Goal: Task Accomplishment & Management: Complete application form

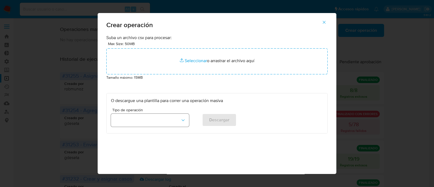
click at [150, 119] on button "button" at bounding box center [150, 120] width 78 height 13
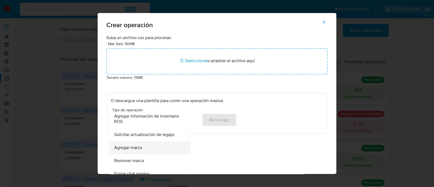
scroll to position [237, 0]
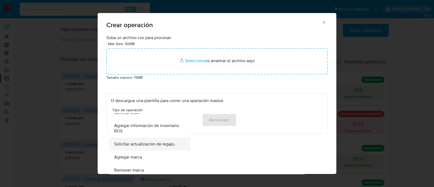
click at [146, 146] on span "Solicitar actualización de legajo." at bounding box center [144, 143] width 61 height 5
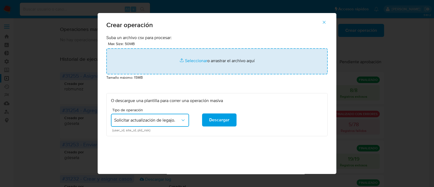
click at [201, 62] on input "file" at bounding box center [216, 61] width 221 height 26
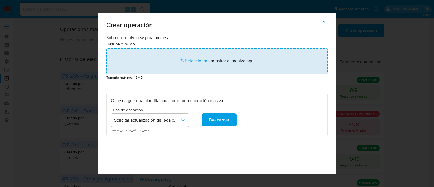
type input "C:\fakepath\Base PF MID 08.10.csv"
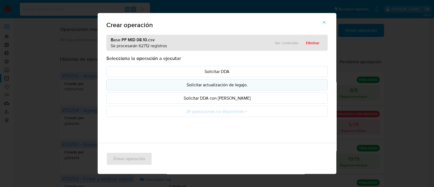
click at [242, 86] on p "Solicitar actualización de legajo." at bounding box center [217, 85] width 212 height 6
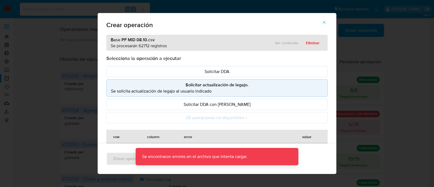
click at [327, 22] on icon "button" at bounding box center [324, 22] width 5 height 5
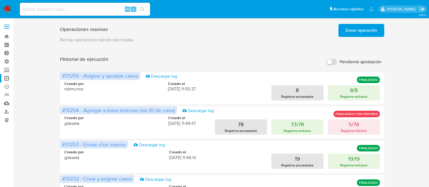
click at [360, 31] on span "Crear operación" at bounding box center [362, 30] width 32 height 12
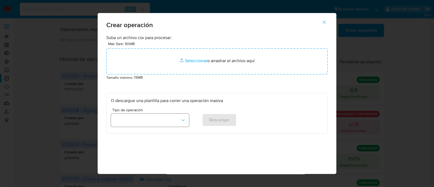
click at [180, 116] on button "button" at bounding box center [150, 120] width 78 height 13
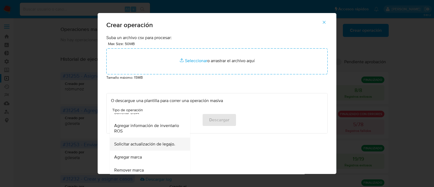
click at [167, 146] on span "Solicitar actualización de legajo." at bounding box center [144, 143] width 61 height 5
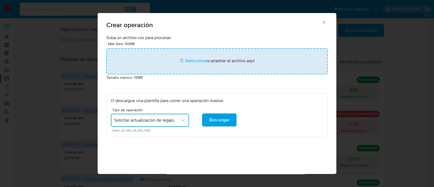
click at [195, 62] on input "file" at bounding box center [216, 61] width 221 height 26
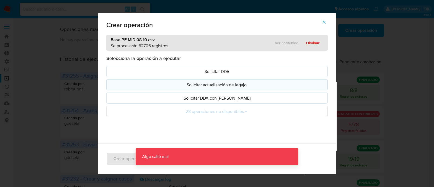
click at [217, 88] on button "Solicitar actualización de legajo." at bounding box center [216, 84] width 221 height 11
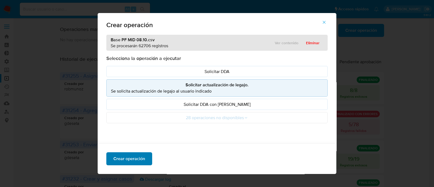
click at [130, 159] on span "Crear operación" at bounding box center [129, 159] width 32 height 12
click at [325, 23] on icon "button" at bounding box center [324, 22] width 5 height 5
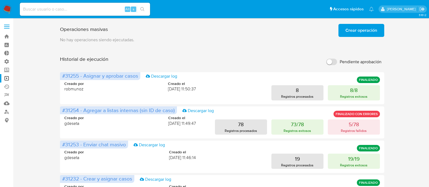
click at [353, 32] on span "Crear operación" at bounding box center [362, 30] width 32 height 12
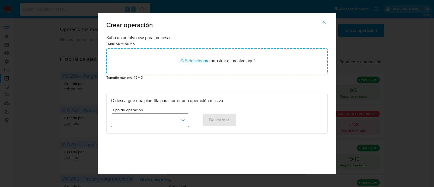
click at [163, 125] on button "button" at bounding box center [150, 120] width 78 height 13
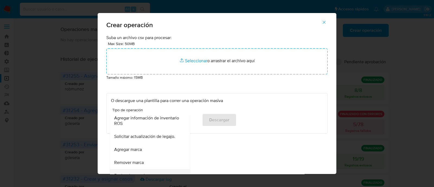
scroll to position [235, 0]
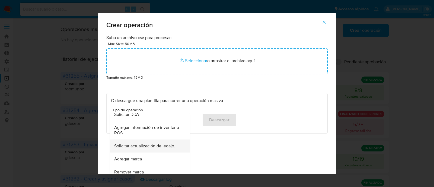
click at [158, 145] on span "Solicitar actualización de legajo." at bounding box center [144, 145] width 61 height 5
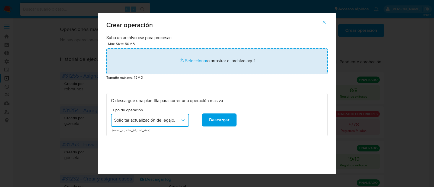
click at [194, 62] on input "file" at bounding box center [216, 61] width 221 height 26
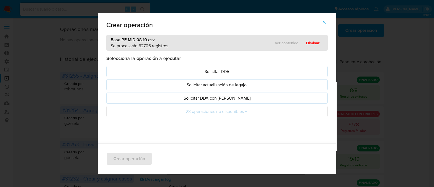
click at [325, 21] on icon "button" at bounding box center [324, 22] width 5 height 5
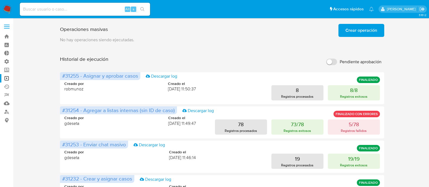
drag, startPoint x: 337, startPoint y: 63, endPoint x: 334, endPoint y: 66, distance: 4.2
click at [337, 63] on label "Pendiente aprobación" at bounding box center [354, 62] width 61 height 12
click at [337, 63] on input "Pendiente aprobación" at bounding box center [331, 62] width 11 height 7
checkbox input "true"
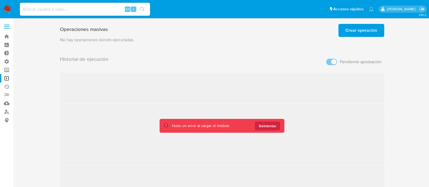
click at [350, 33] on span "Crear operación" at bounding box center [362, 30] width 32 height 12
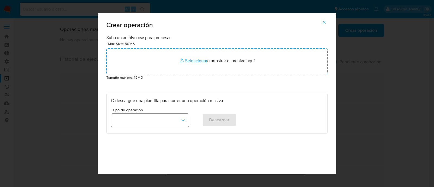
click at [154, 120] on button "button" at bounding box center [150, 120] width 78 height 13
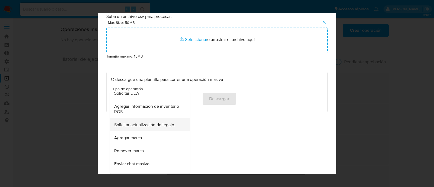
click at [151, 125] on span "Solicitar actualización de legajo." at bounding box center [144, 124] width 61 height 5
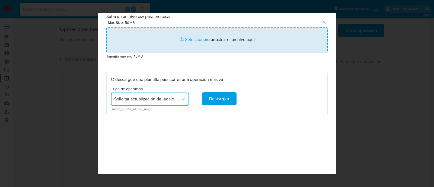
click at [195, 39] on input "file" at bounding box center [216, 40] width 221 height 26
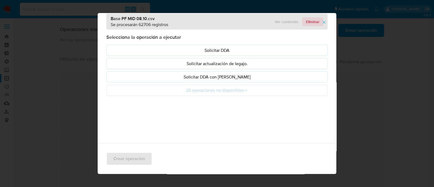
click at [311, 25] on span "Eliminar" at bounding box center [313, 22] width 14 height 8
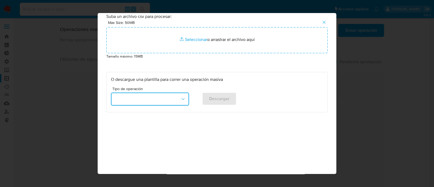
click at [173, 104] on button "button" at bounding box center [150, 99] width 78 height 13
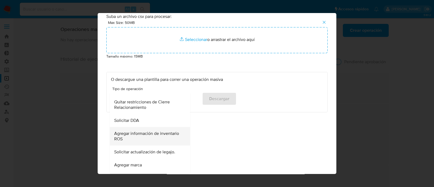
scroll to position [237, 0]
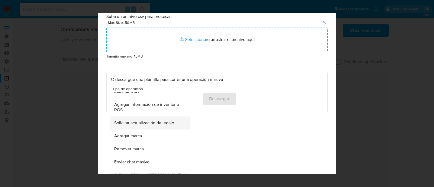
click at [153, 120] on span "Solicitar actualización de legajo." at bounding box center [144, 122] width 61 height 5
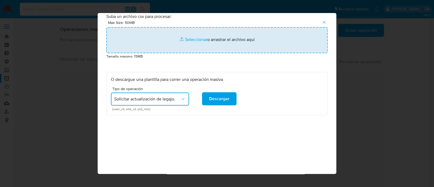
click at [195, 39] on input "file" at bounding box center [216, 40] width 221 height 26
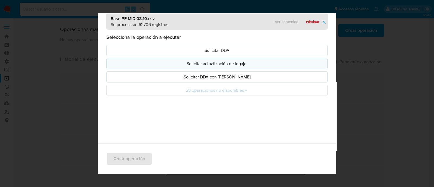
click at [269, 63] on p "Solicitar actualización de legajo." at bounding box center [217, 64] width 212 height 6
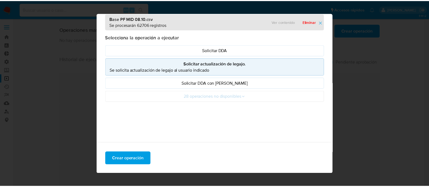
scroll to position [0, 0]
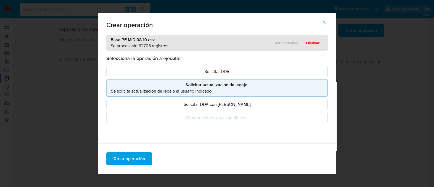
click at [324, 22] on icon "button" at bounding box center [324, 22] width 5 height 5
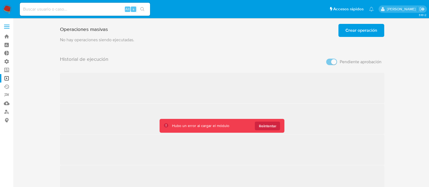
click at [369, 129] on div "Historial de ejecución Pendiente aprobación ‌ ‌ ‌ ‌ Anterior 1 2 3 4 5 6 7 8 9 …" at bounding box center [222, 134] width 324 height 157
